Goal: Transaction & Acquisition: Purchase product/service

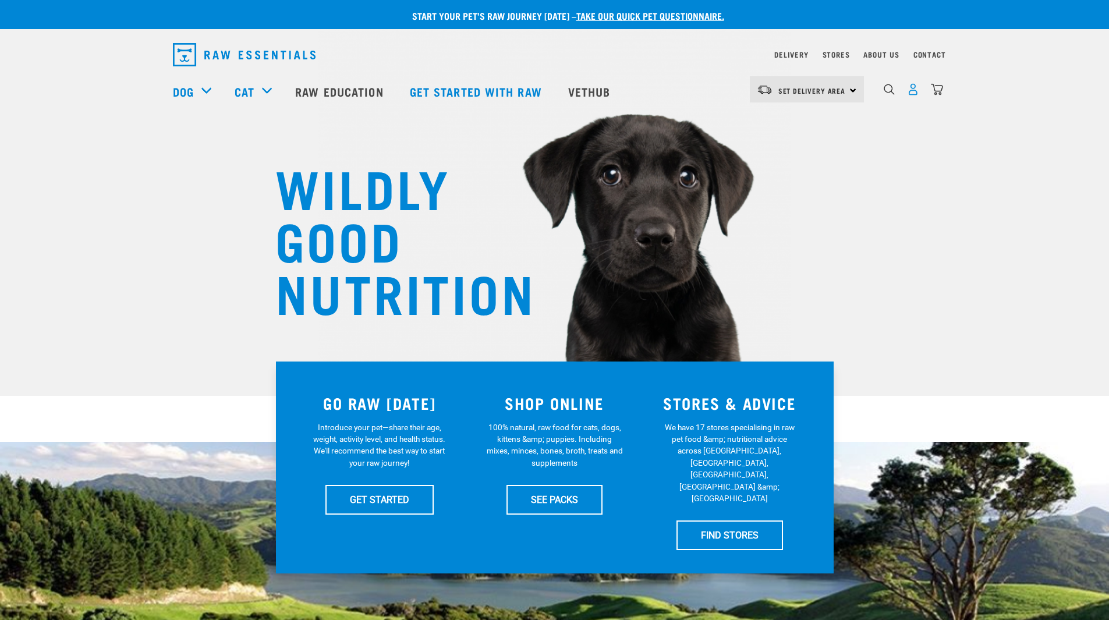
click at [916, 92] on img "dropdown navigation" at bounding box center [913, 89] width 12 height 12
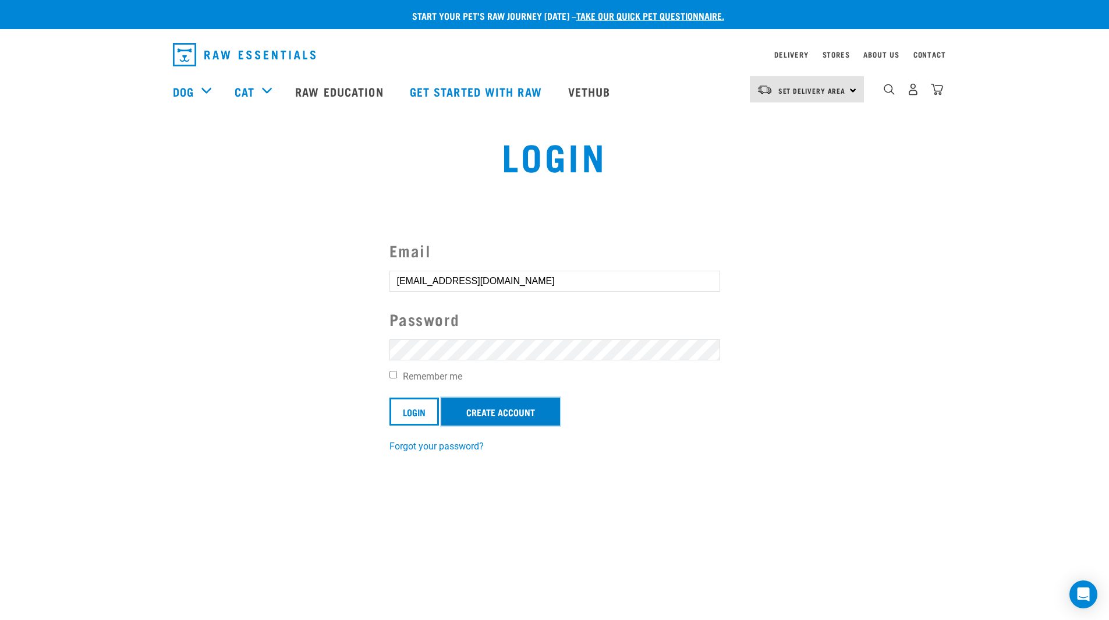
click at [511, 423] on link "Create Account" at bounding box center [500, 412] width 119 height 28
click at [495, 409] on link "Create Account" at bounding box center [500, 412] width 119 height 28
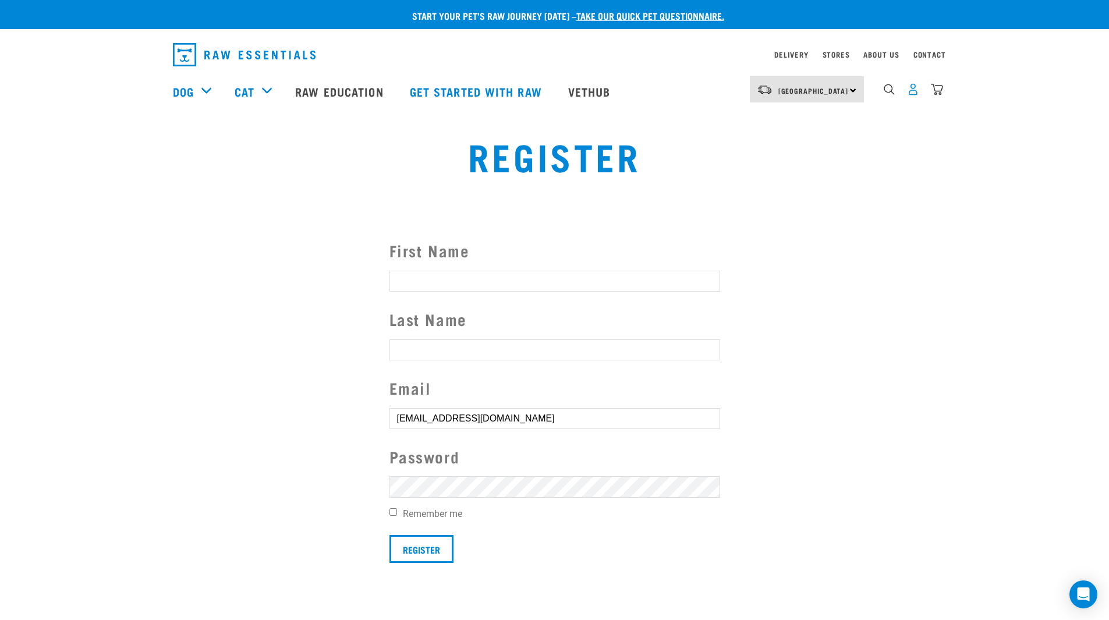
click at [911, 96] on img "dropdown navigation" at bounding box center [913, 89] width 12 height 12
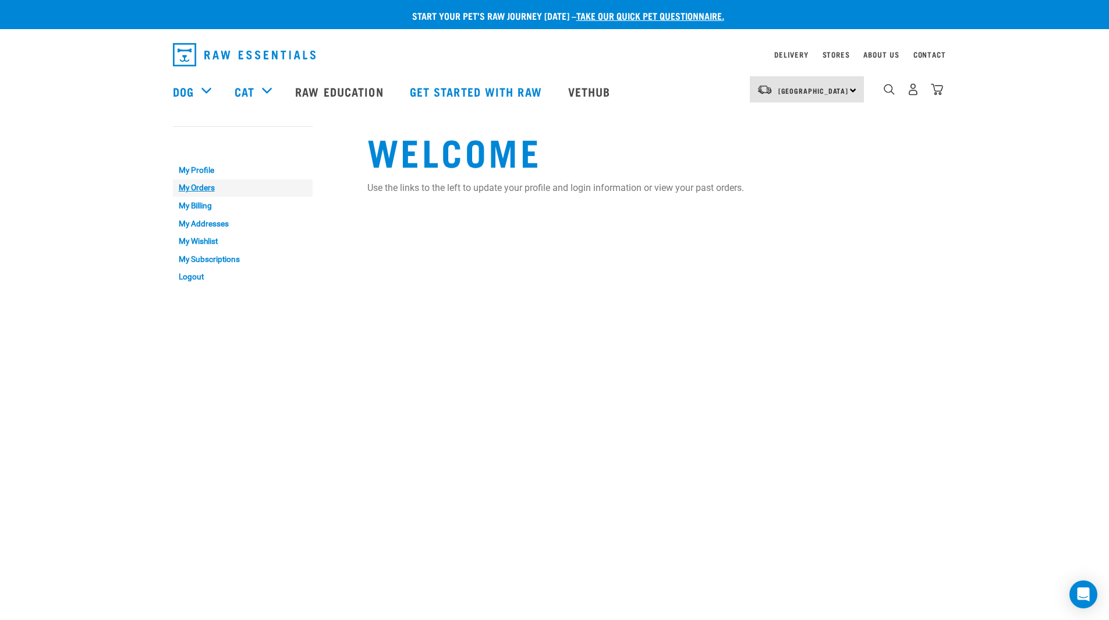
click at [207, 184] on link "My Orders" at bounding box center [243, 188] width 140 height 18
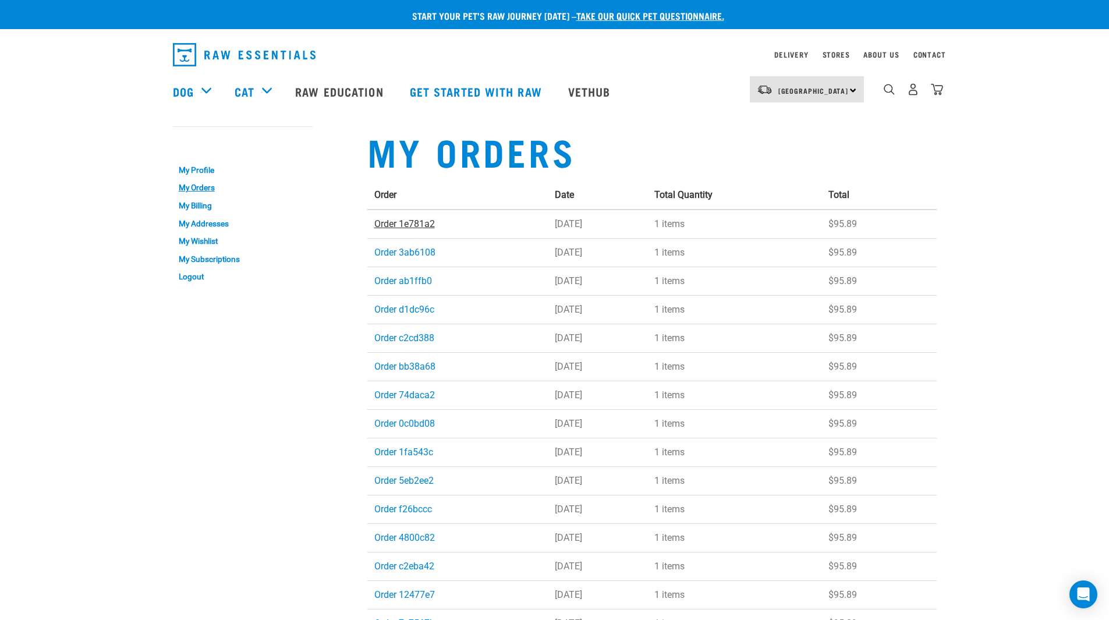
click at [418, 222] on link "Order 1e781a2" at bounding box center [404, 223] width 61 height 11
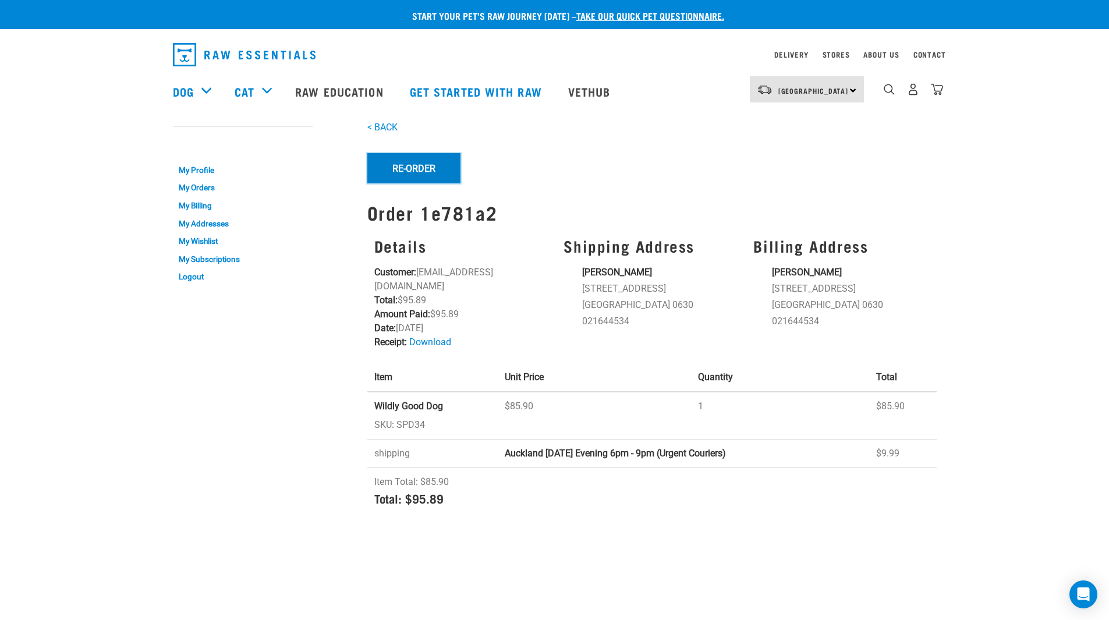
click at [404, 173] on button "Re-Order" at bounding box center [413, 168] width 93 height 30
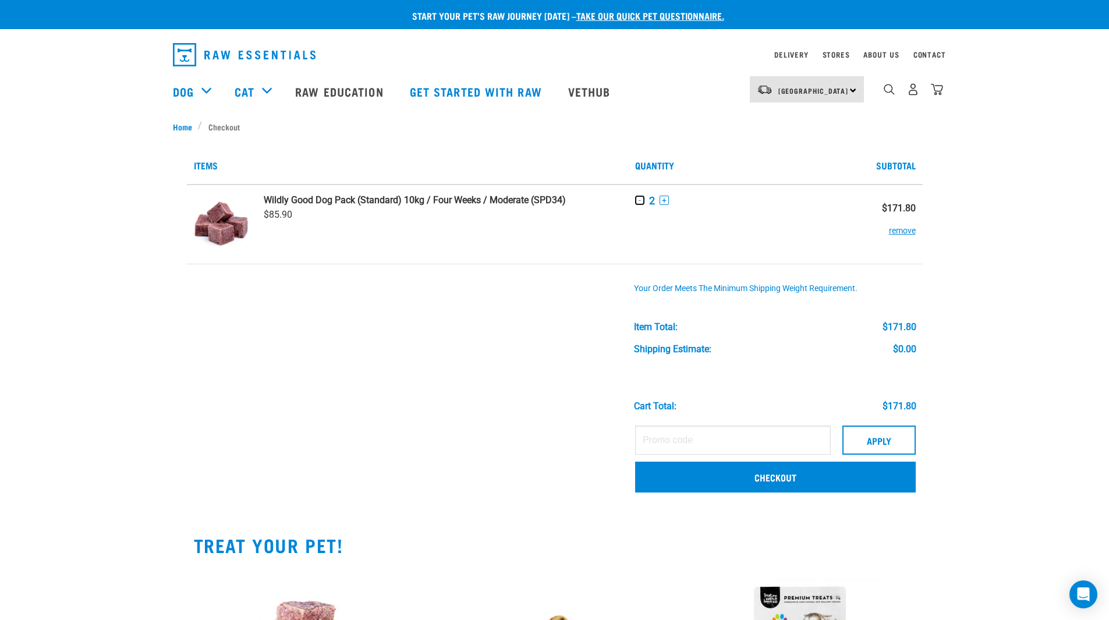
click at [638, 200] on button "-" at bounding box center [639, 200] width 9 height 9
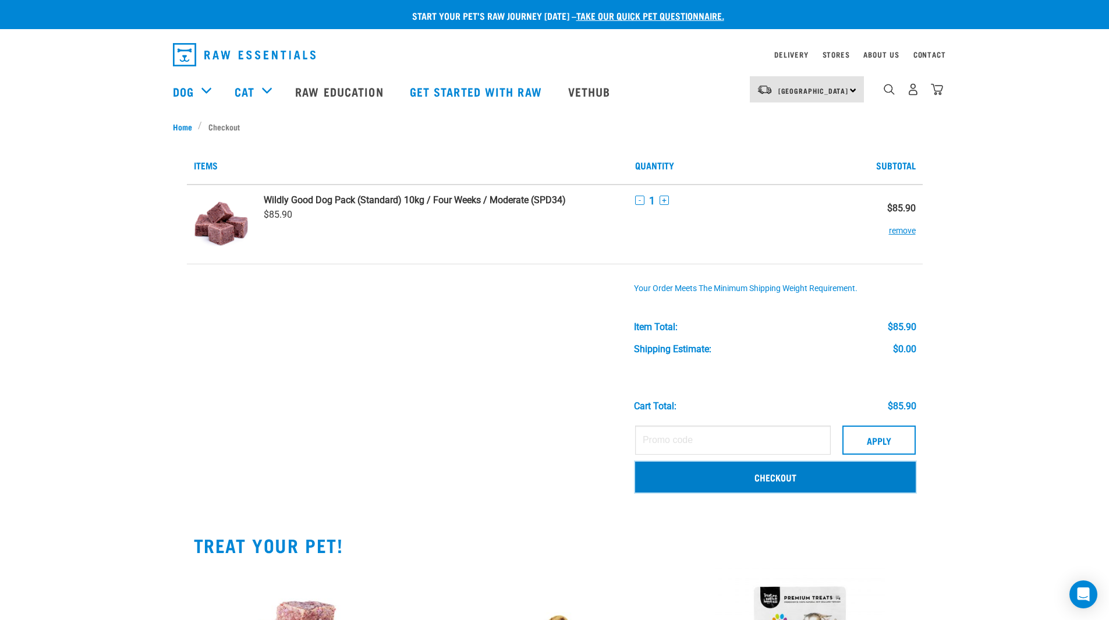
click at [771, 475] on link "Checkout" at bounding box center [775, 477] width 281 height 30
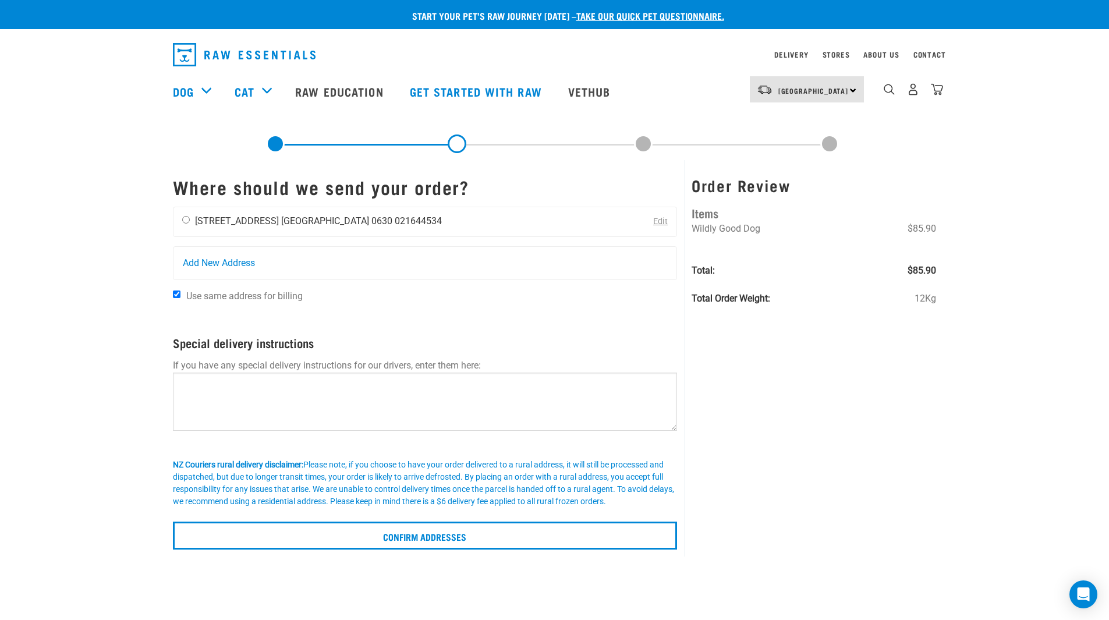
click at [255, 223] on li "[STREET_ADDRESS]" at bounding box center [237, 220] width 84 height 11
click at [187, 223] on input "radio" at bounding box center [186, 220] width 8 height 8
radio input "true"
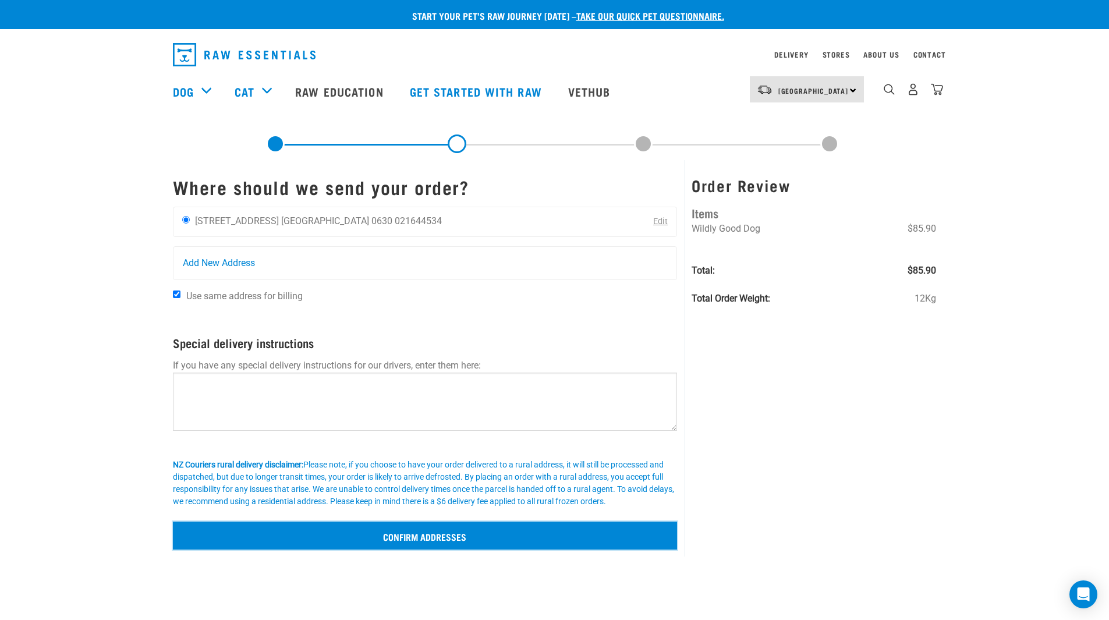
click at [412, 536] on input "Confirm addresses" at bounding box center [425, 536] width 505 height 28
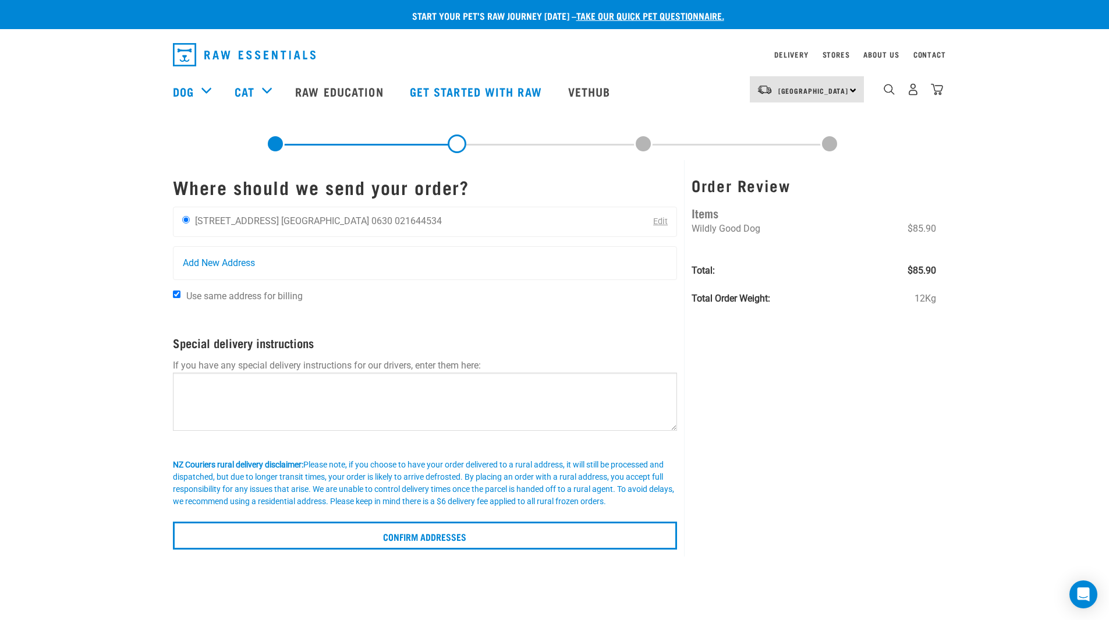
click at [436, 354] on form "Where should we send your order? Richard Beechey 28 Portobello Place Auckland 0…" at bounding box center [425, 362] width 505 height 373
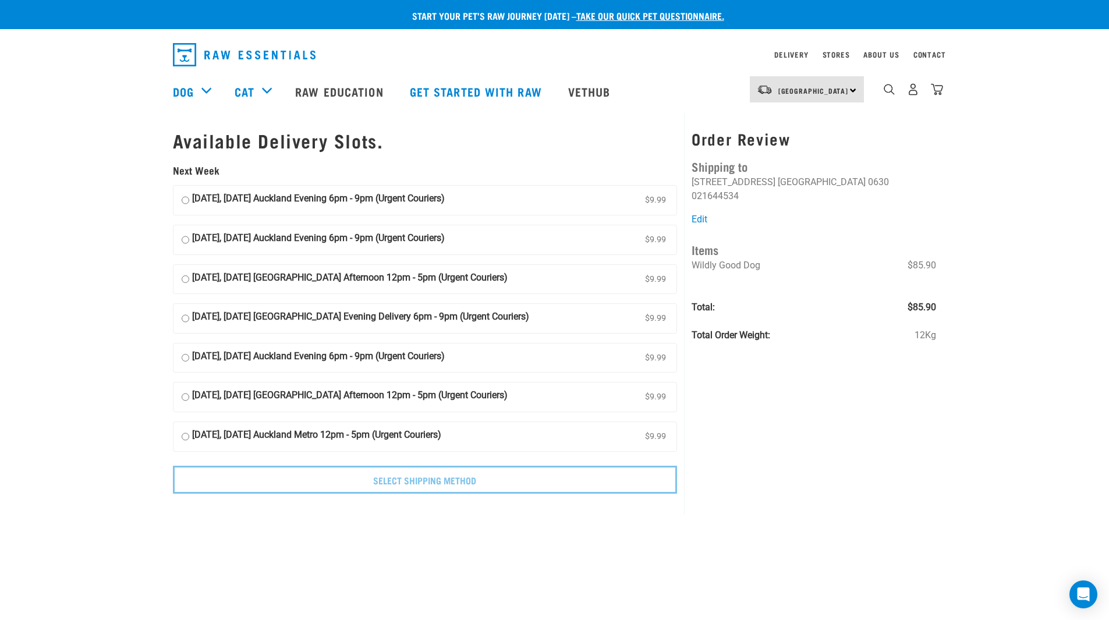
click at [184, 199] on input "08 September, Monday Auckland Evening 6pm - 9pm (Urgent Couriers) $9.99" at bounding box center [186, 200] width 8 height 17
radio input "true"
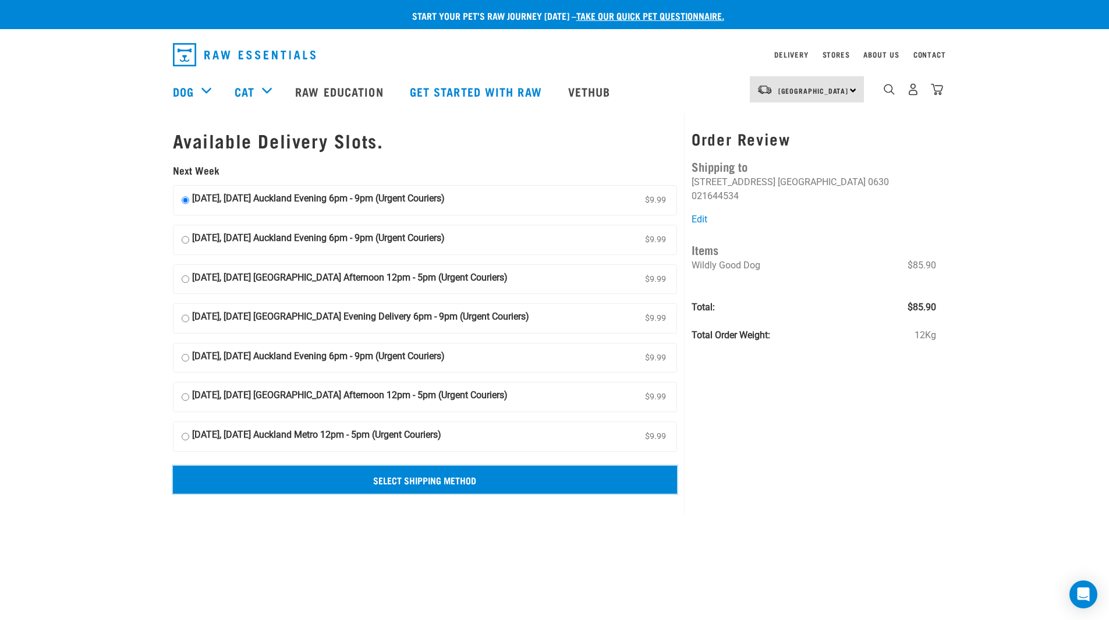
click at [402, 486] on input "Select Shipping Method" at bounding box center [425, 480] width 505 height 28
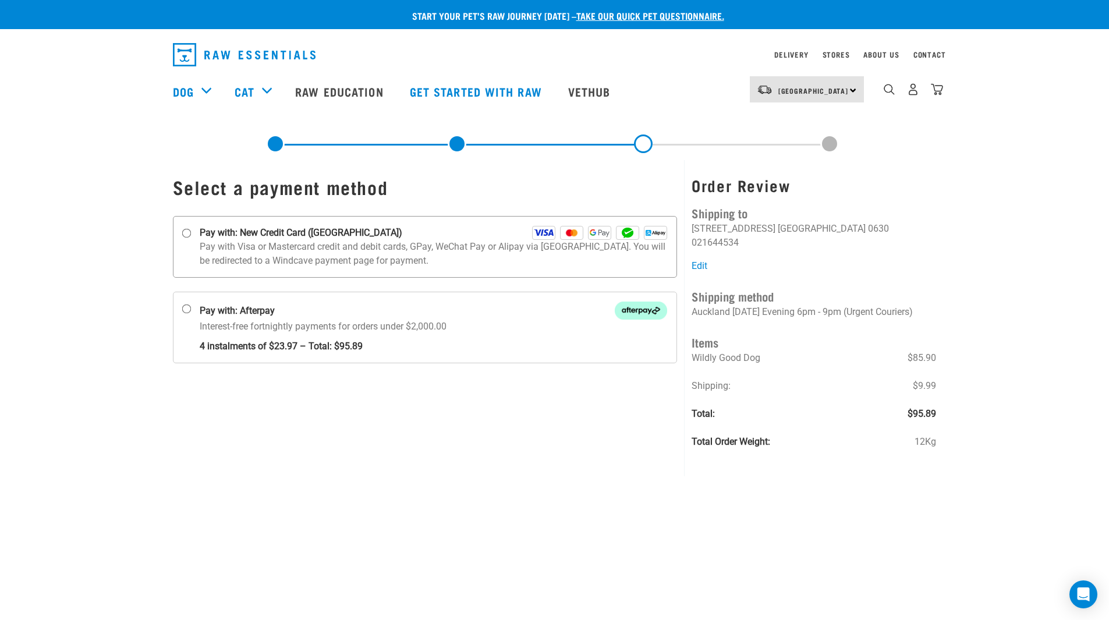
click at [188, 232] on input "Pay with: New Credit Card ([GEOGRAPHIC_DATA])" at bounding box center [186, 233] width 9 height 9
radio input "true"
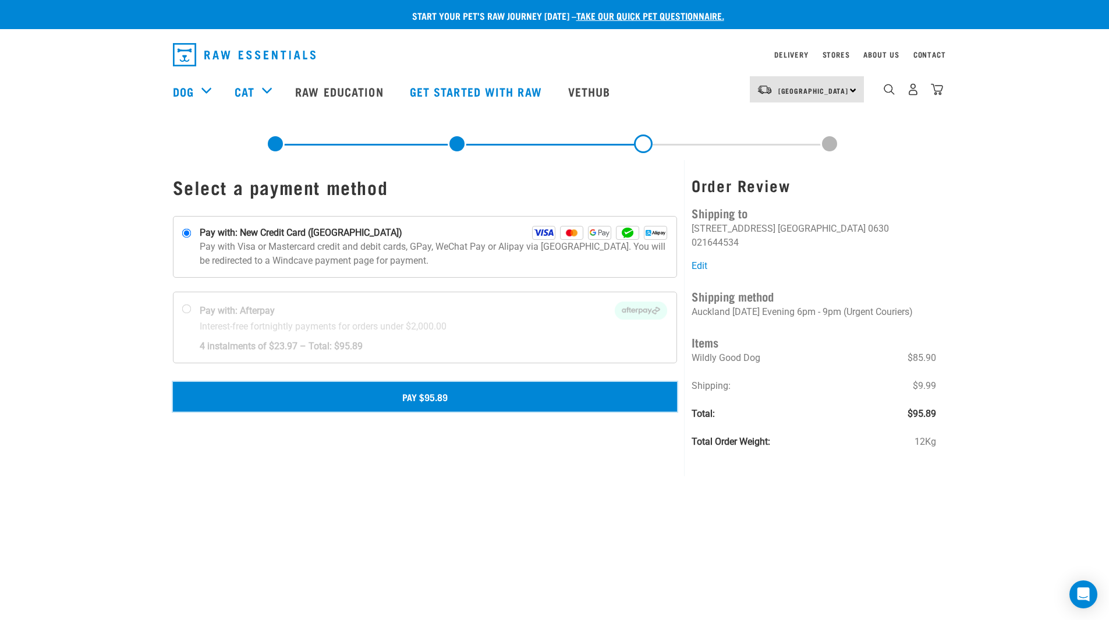
click at [406, 392] on button "Pay $95.89" at bounding box center [425, 396] width 505 height 29
